Goal: Check status: Check status

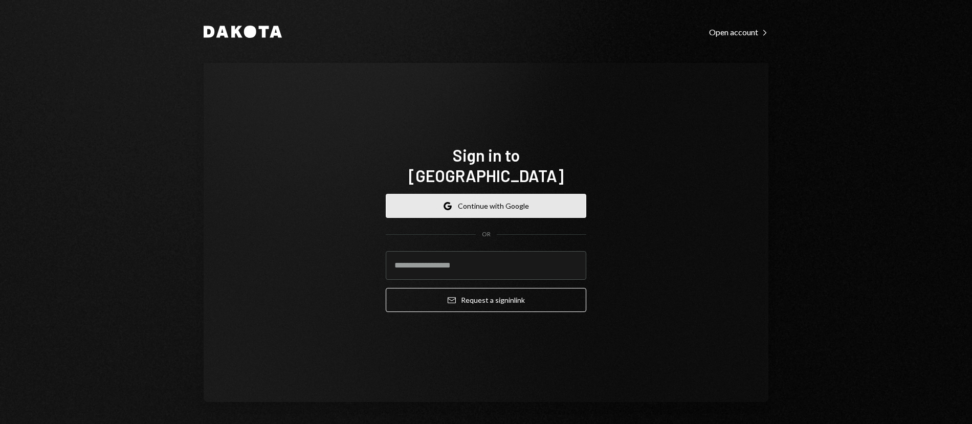
click at [505, 198] on button "Google Continue with Google" at bounding box center [486, 206] width 201 height 24
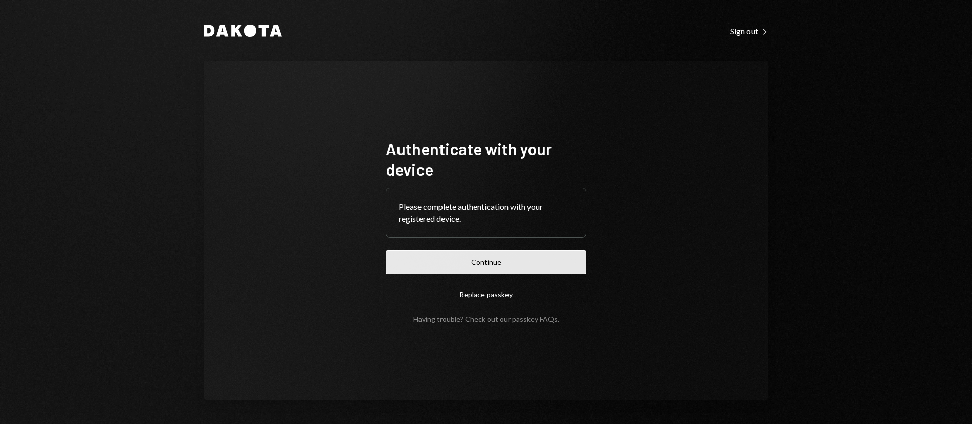
click at [554, 262] on button "Continue" at bounding box center [486, 262] width 201 height 24
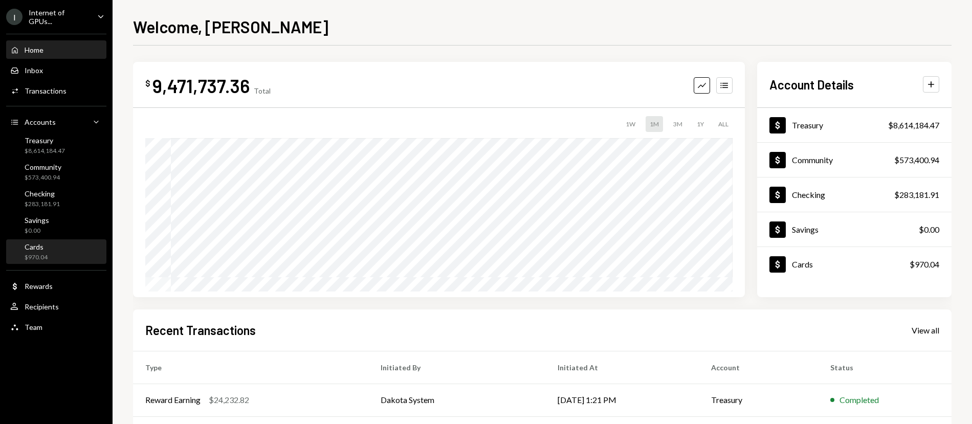
click at [73, 244] on div "Cards $970.04" at bounding box center [56, 251] width 92 height 19
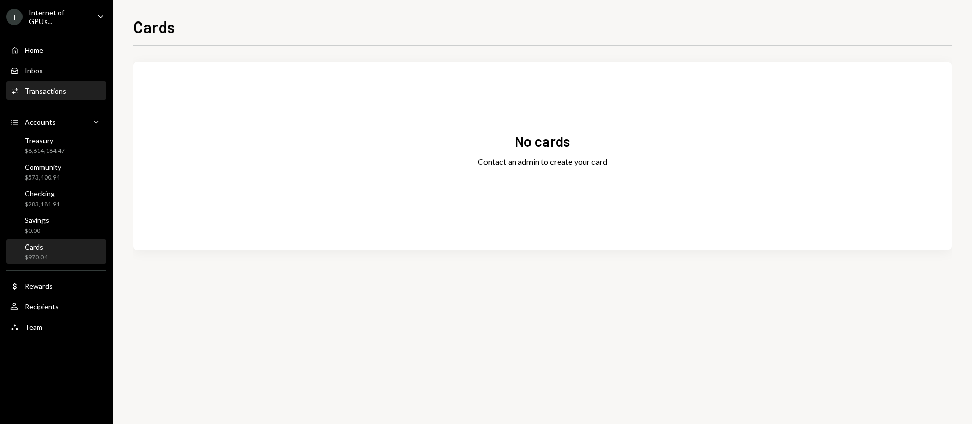
click at [64, 91] on div "Activities Transactions" at bounding box center [56, 90] width 92 height 9
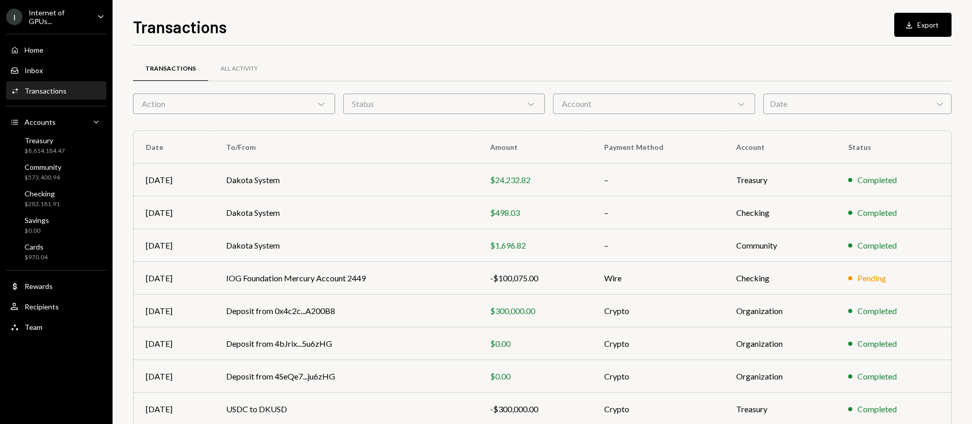
click at [338, 99] on form "Action Chevron Down Status Chevron Down Account Chevron Down Date Chevron Down" at bounding box center [542, 104] width 819 height 20
click at [636, 102] on div "Account Chevron Down" at bounding box center [654, 104] width 202 height 20
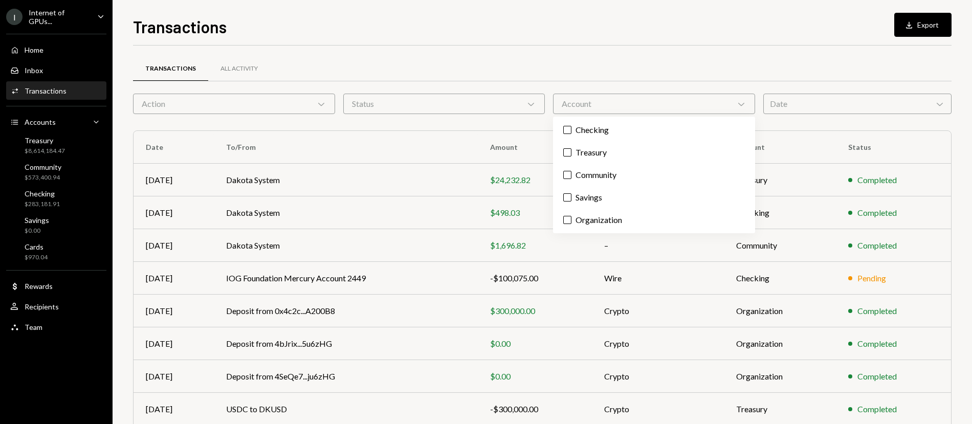
click at [680, 64] on div "Transactions All Activity" at bounding box center [542, 69] width 819 height 26
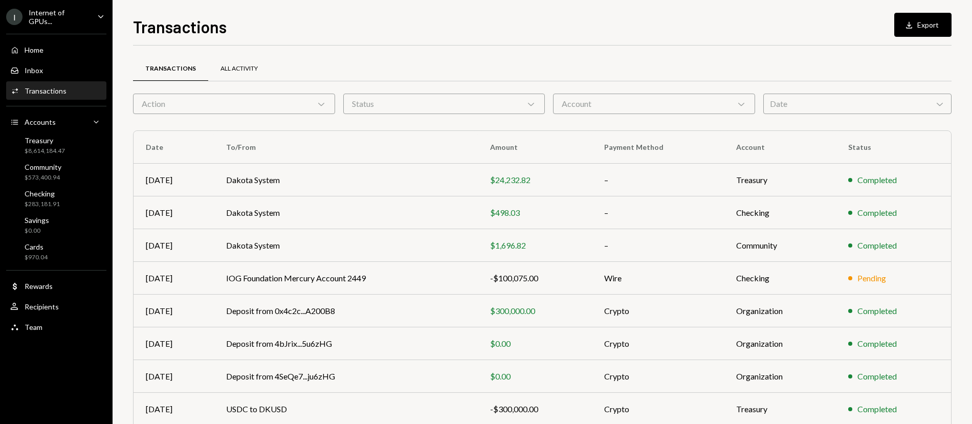
click at [243, 68] on div "All Activity" at bounding box center [238, 68] width 37 height 9
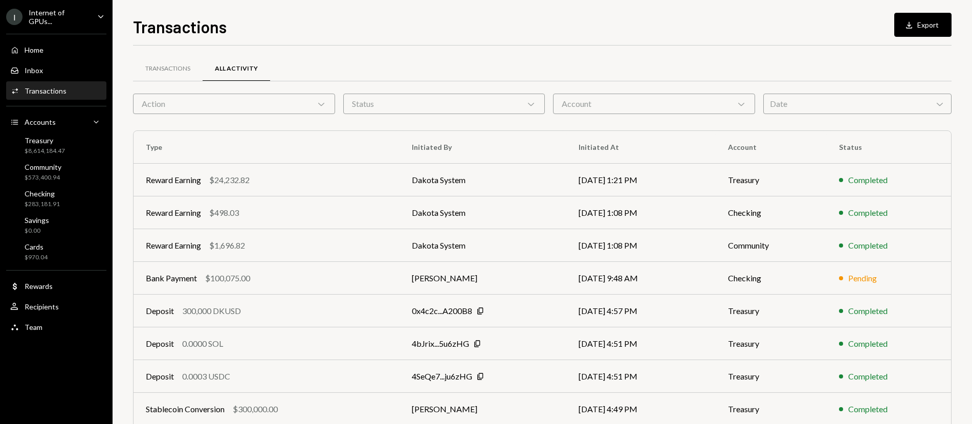
click at [679, 105] on div "Account Chevron Down" at bounding box center [654, 104] width 202 height 20
click at [497, 83] on div "Transactions All Activity" at bounding box center [542, 75] width 819 height 38
